Goal: Transaction & Acquisition: Purchase product/service

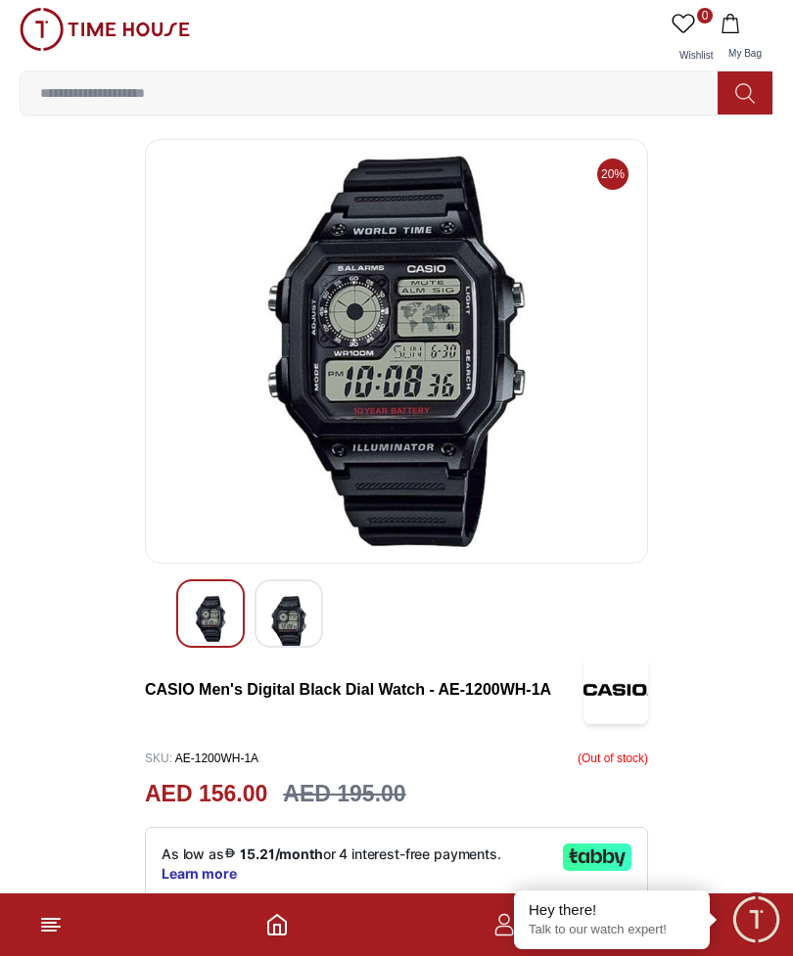
scroll to position [5, 0]
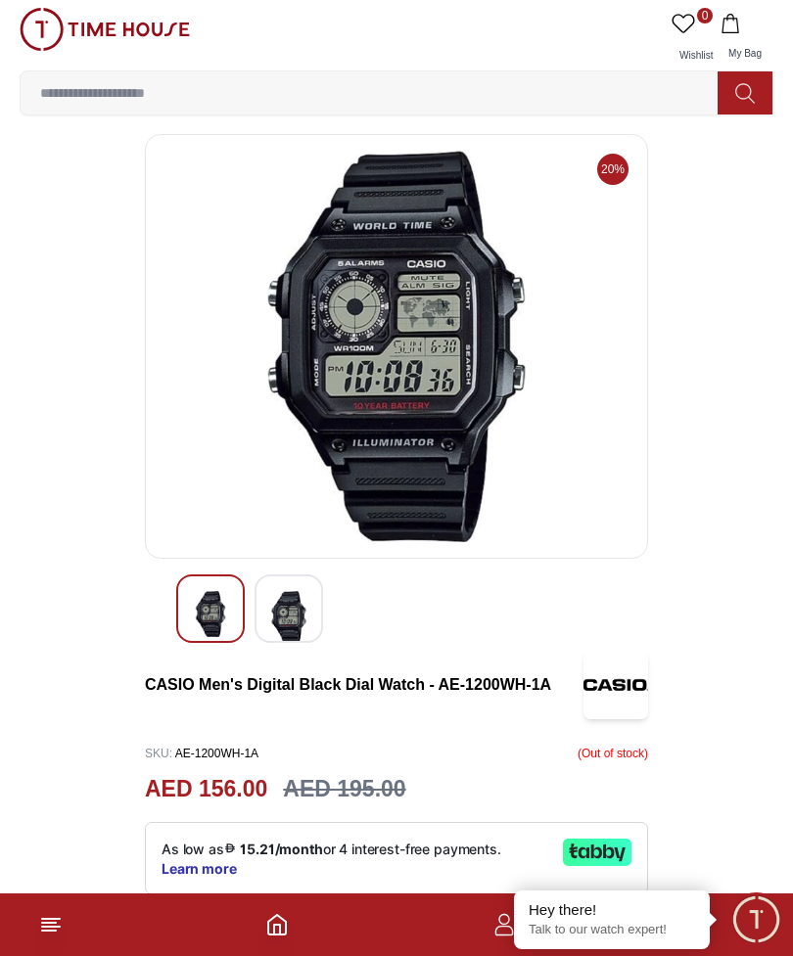
click at [710, 44] on link "0 Wishlist" at bounding box center [691, 39] width 49 height 63
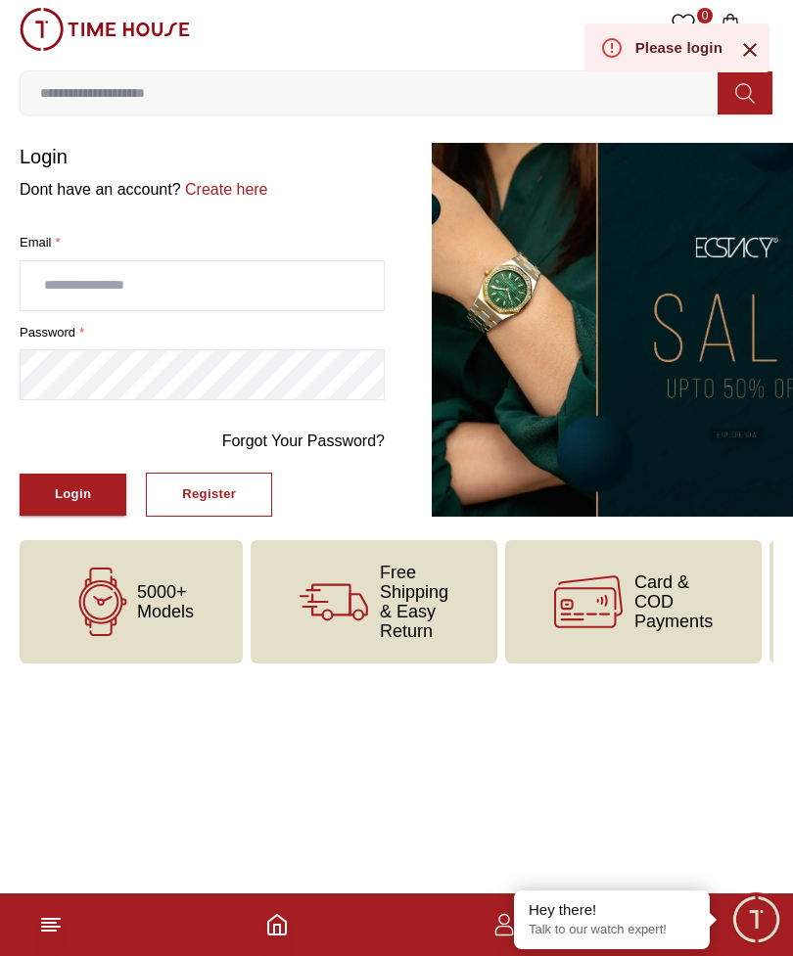
click at [753, 61] on icon at bounding box center [749, 49] width 23 height 23
click at [697, 75] on input at bounding box center [377, 92] width 713 height 39
